Goal: Task Accomplishment & Management: Use online tool/utility

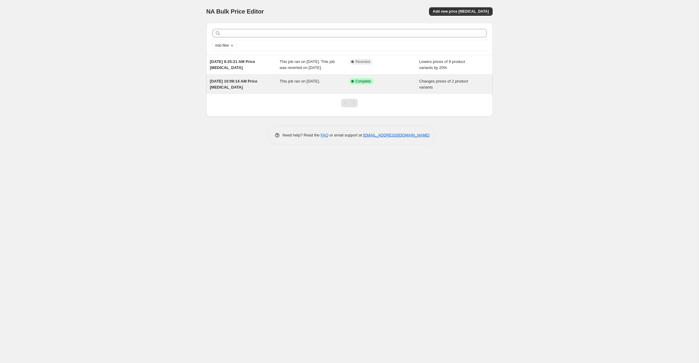
click at [436, 85] on div "Changes prices of 2 product variants" at bounding box center [454, 84] width 70 height 12
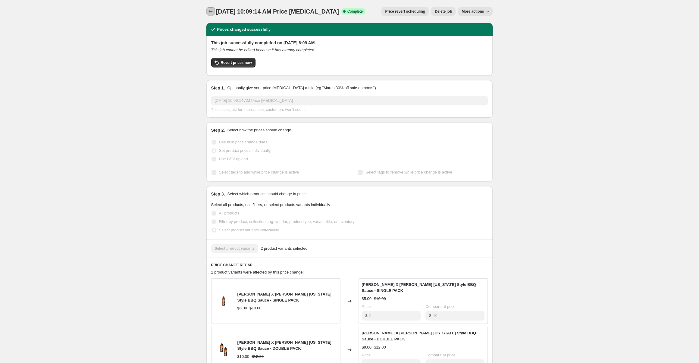
click at [212, 11] on icon "Price change jobs" at bounding box center [211, 11] width 6 height 6
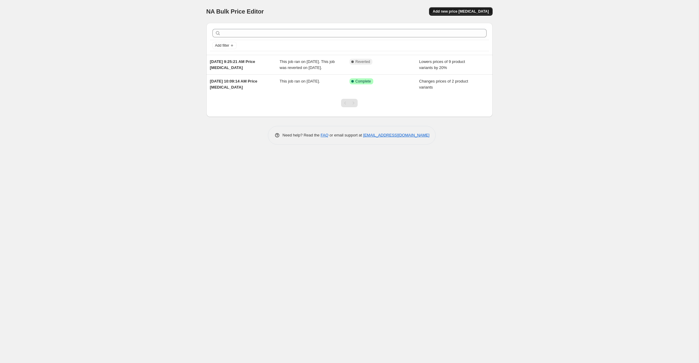
click at [492, 14] on button "Add new price [MEDICAL_DATA]" at bounding box center [460, 11] width 63 height 8
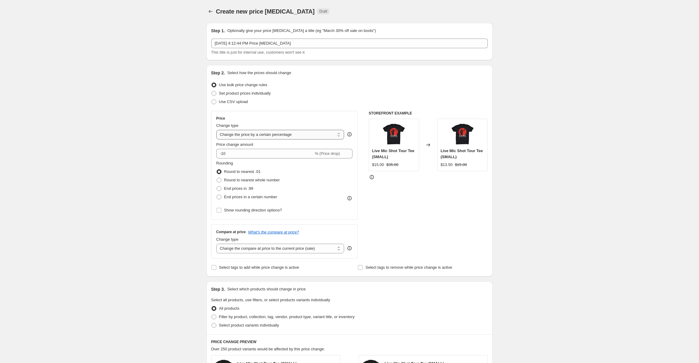
click at [265, 132] on select "Change the price to a certain amount Change the price by a certain amount Chang…" at bounding box center [280, 135] width 128 height 10
select select "to"
click at [216, 130] on select "Change the price to a certain amount Change the price by a certain amount Chang…" at bounding box center [280, 135] width 128 height 10
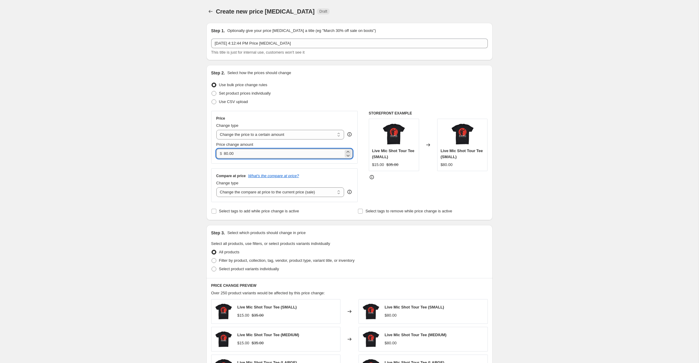
click at [245, 154] on input "80.00" at bounding box center [284, 154] width 120 height 10
type input "20.00"
click at [183, 121] on div "Create new price [MEDICAL_DATA]. This page is ready Create new price [MEDICAL_D…" at bounding box center [349, 273] width 699 height 546
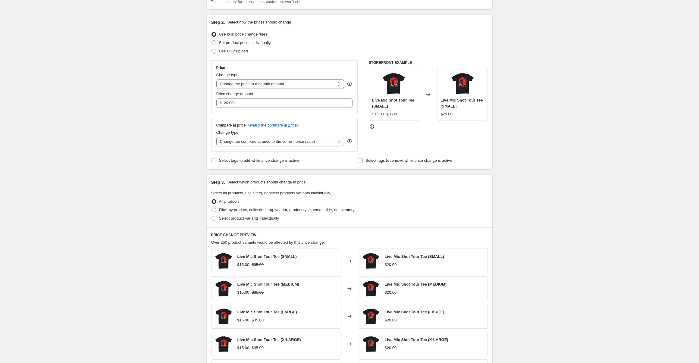
scroll to position [64, 0]
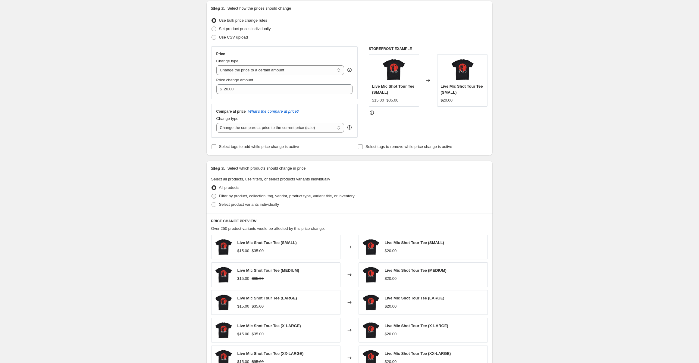
click at [258, 195] on span "Filter by product, collection, tag, vendor, product type, variant title, or inv…" at bounding box center [287, 196] width 136 height 5
click at [212, 194] on input "Filter by product, collection, tag, vendor, product type, variant title, or inv…" at bounding box center [211, 194] width 0 height 0
radio input "true"
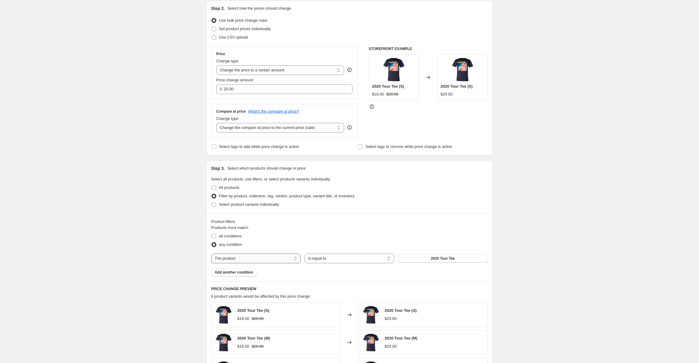
click at [247, 262] on select "The product The product's collection The product's tag The product's vendor The…" at bounding box center [255, 259] width 89 height 10
select select "tag"
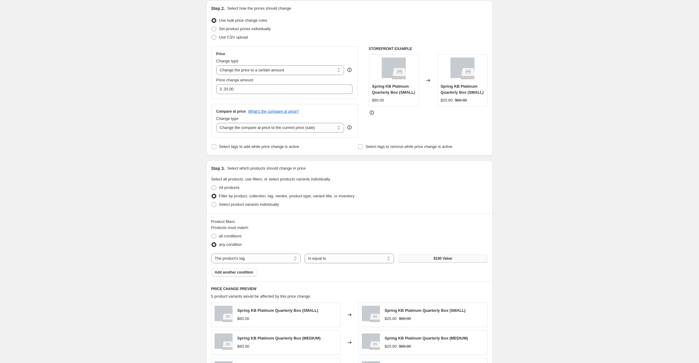
click at [429, 256] on button "$100 Value" at bounding box center [442, 258] width 89 height 8
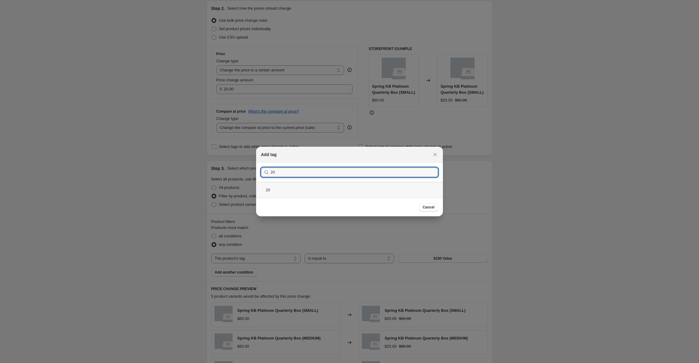
type input "20"
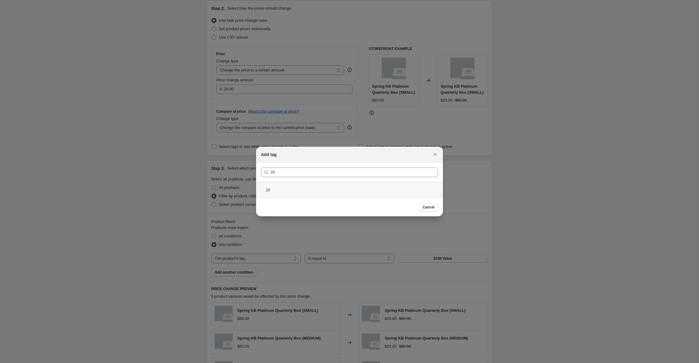
click at [342, 190] on div "20" at bounding box center [349, 190] width 187 height 16
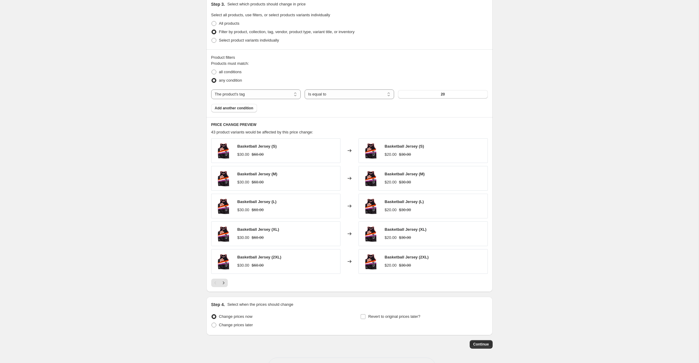
scroll to position [251, 0]
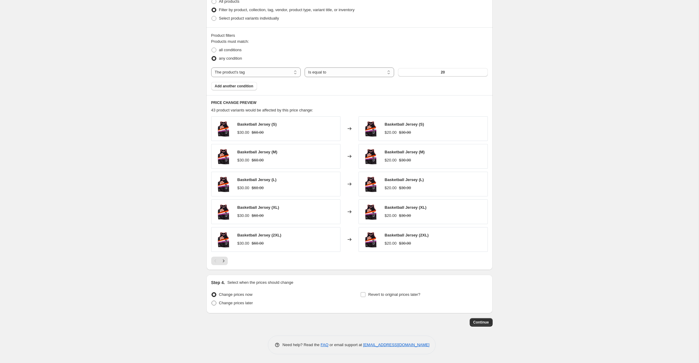
click at [236, 307] on div "Change prices now Change prices later" at bounding box center [274, 299] width 127 height 18
click at [236, 307] on label "Change prices later" at bounding box center [232, 303] width 42 height 8
click at [212, 301] on input "Change prices later" at bounding box center [211, 301] width 0 height 0
radio input "true"
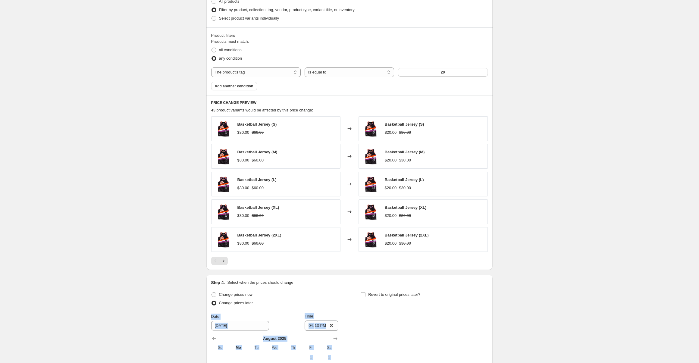
scroll to position [325, 0]
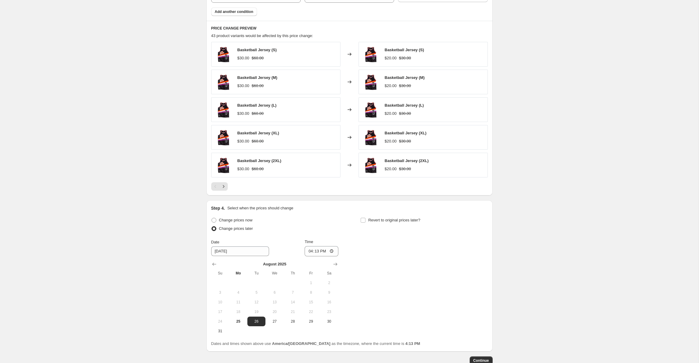
click at [178, 295] on div "Create new price [MEDICAL_DATA]. This page is ready Create new price [MEDICAL_D…" at bounding box center [349, 38] width 699 height 727
click at [275, 319] on span "27" at bounding box center [274, 321] width 13 height 5
type input "[DATE]"
click at [306, 253] on input "16:13" at bounding box center [322, 251] width 34 height 10
click at [318, 252] on input "12:13" at bounding box center [322, 251] width 34 height 10
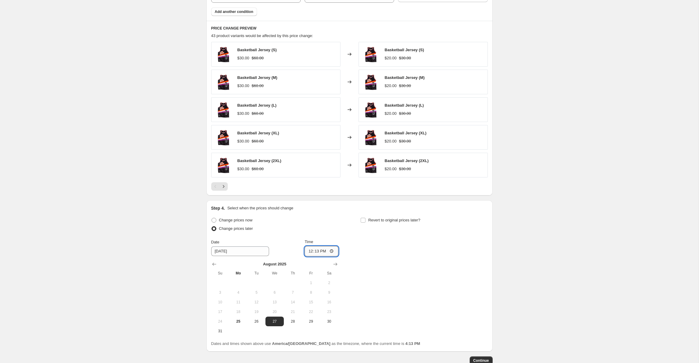
click at [310, 252] on input "12:13" at bounding box center [322, 251] width 34 height 10
click at [322, 253] on input "14:13" at bounding box center [322, 251] width 34 height 10
type input "02:13"
click at [360, 220] on span at bounding box center [362, 219] width 5 height 5
click at [361, 220] on input "Revert to original prices later?" at bounding box center [363, 220] width 5 height 5
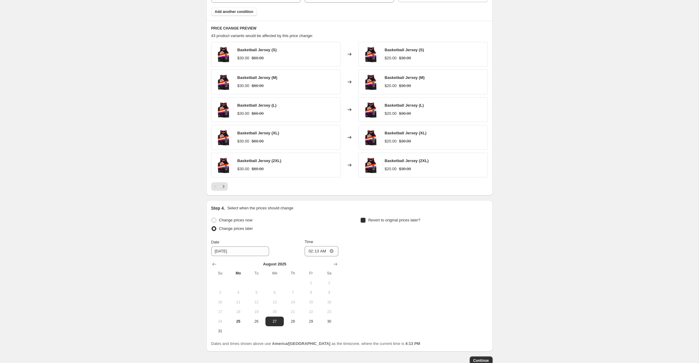
checkbox input "true"
click at [402, 284] on span "2" at bounding box center [405, 282] width 13 height 5
type input "[DATE]"
click at [458, 252] on input "16:13" at bounding box center [471, 251] width 34 height 10
click at [458, 252] on input "20:13" at bounding box center [471, 251] width 34 height 10
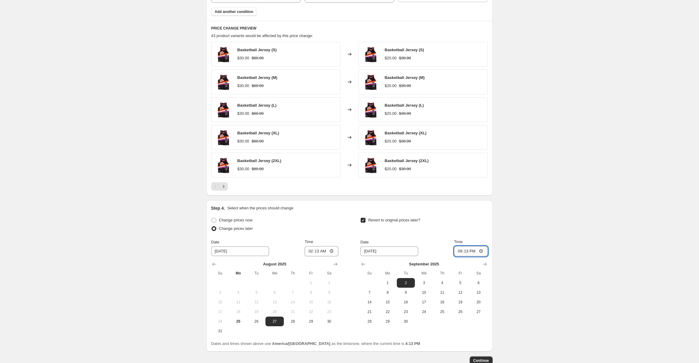
click at [473, 249] on input "21:13" at bounding box center [471, 251] width 34 height 10
type input "09:13"
click at [482, 361] on span "Continue" at bounding box center [481, 360] width 16 height 5
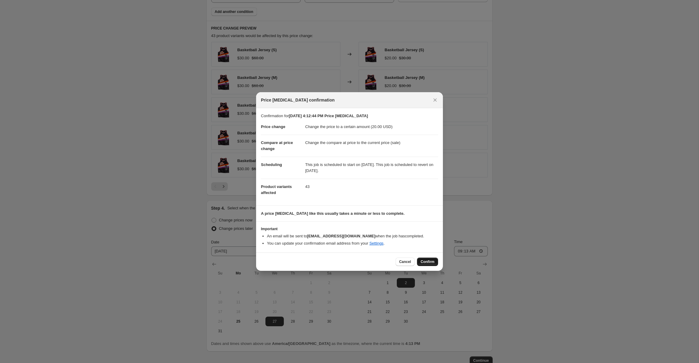
click at [423, 260] on span "Confirm" at bounding box center [428, 261] width 14 height 5
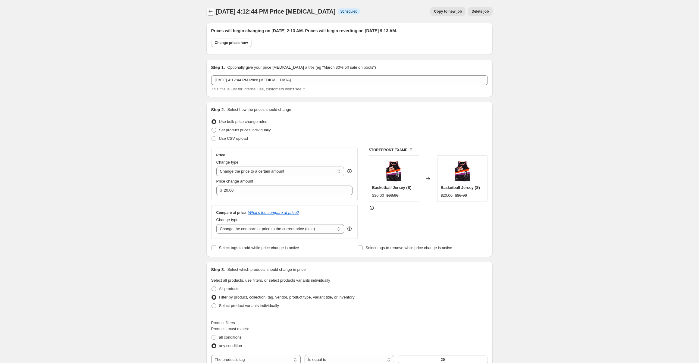
click at [213, 11] on icon "Price change jobs" at bounding box center [211, 11] width 6 height 6
